Goal: Check status: Check status

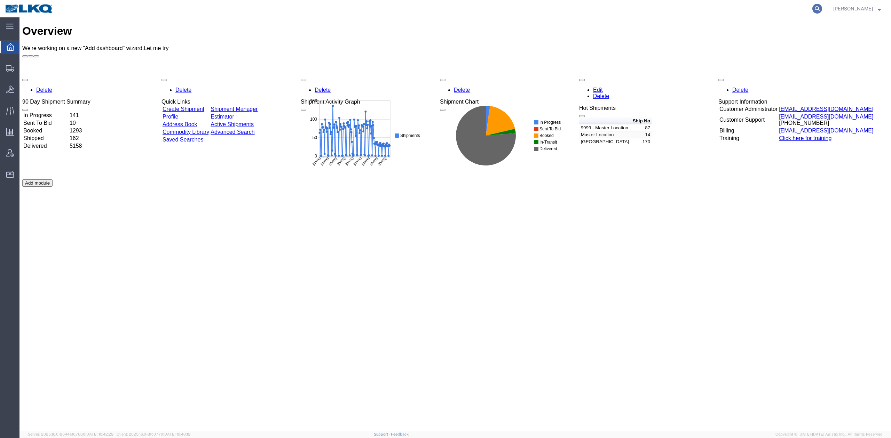
click at [822, 8] on icon at bounding box center [817, 9] width 10 height 10
paste input "55715082"
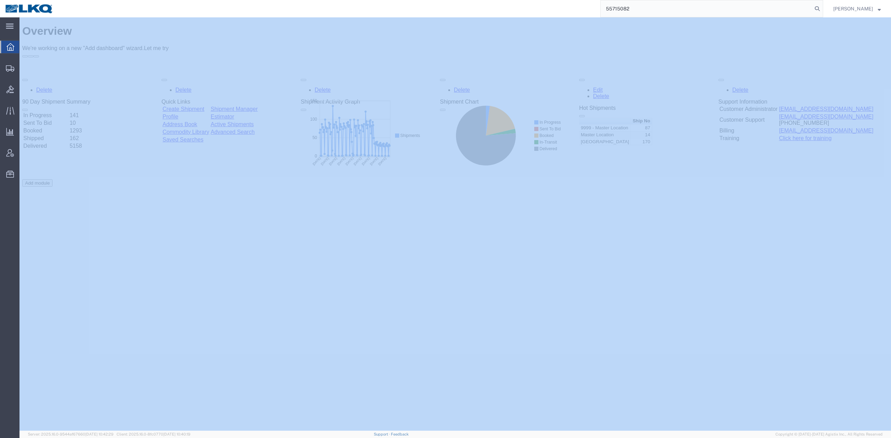
drag, startPoint x: 831, startPoint y: 8, endPoint x: 815, endPoint y: 13, distance: 17.4
click at [822, 8] on icon at bounding box center [817, 9] width 10 height 10
type input "55715082"
